Goal: Task Accomplishment & Management: Manage account settings

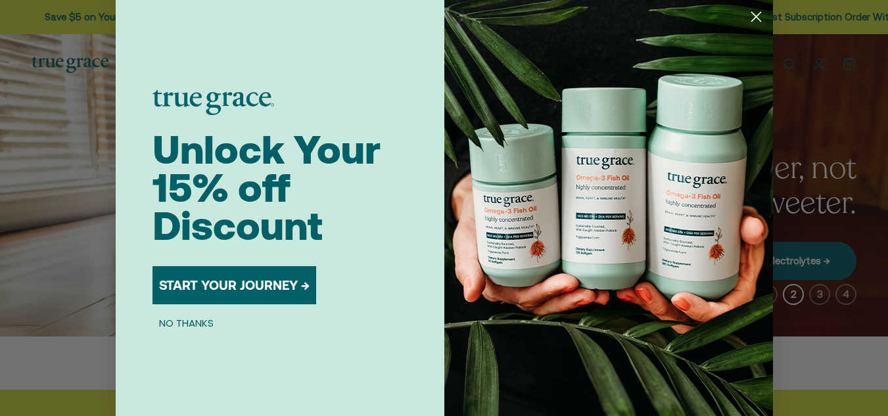
click at [818, 60] on div "Close dialog Unlock Your 15% off Discount START YOUR JOURNEY → NO THANKS Submit" at bounding box center [444, 208] width 888 height 416
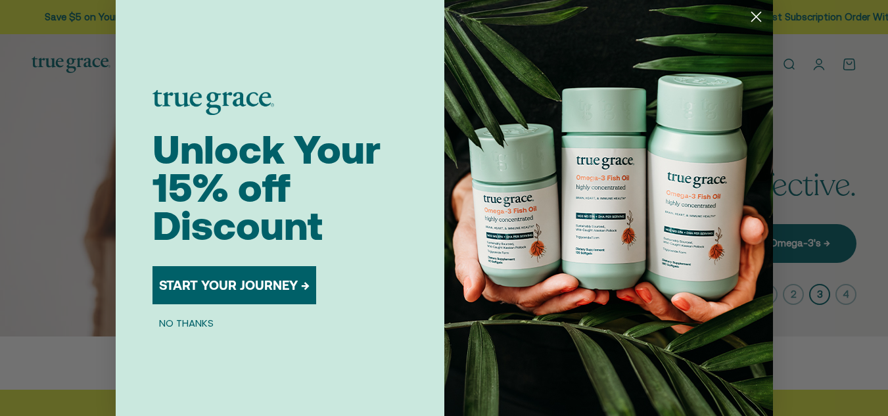
click at [747, 17] on circle "Close dialog" at bounding box center [756, 17] width 22 height 22
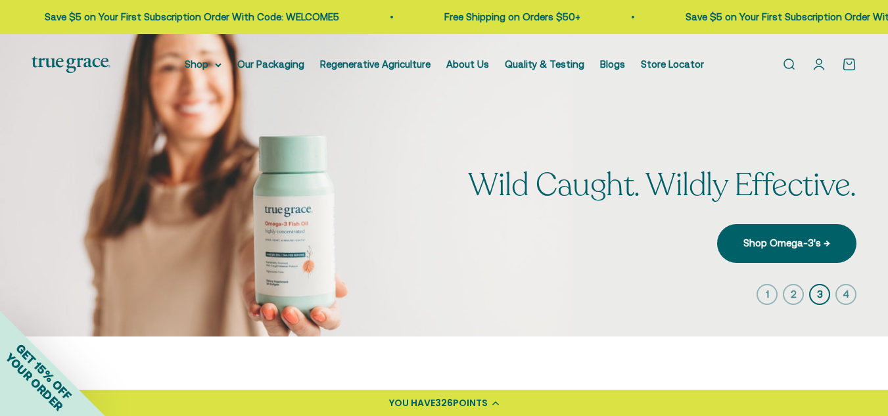
click at [818, 67] on link "Open account page" at bounding box center [819, 64] width 14 height 14
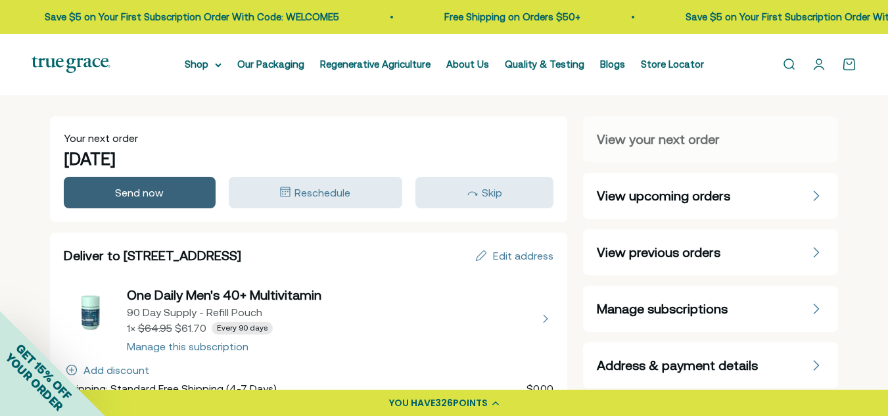
click at [154, 195] on span "Send now" at bounding box center [139, 193] width 49 height 12
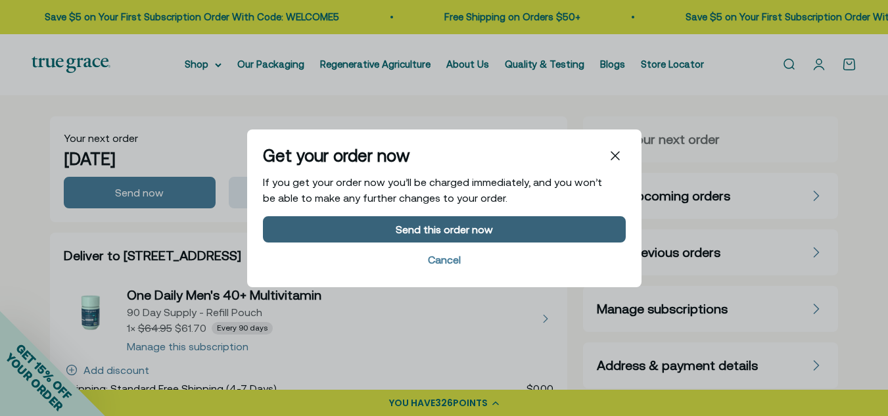
click at [458, 225] on div "Send this order now" at bounding box center [444, 228] width 97 height 11
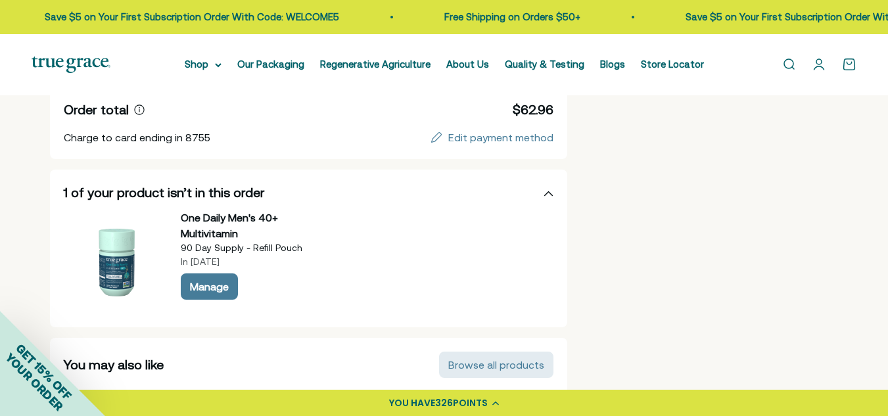
scroll to position [418, 0]
